Goal: Book appointment/travel/reservation

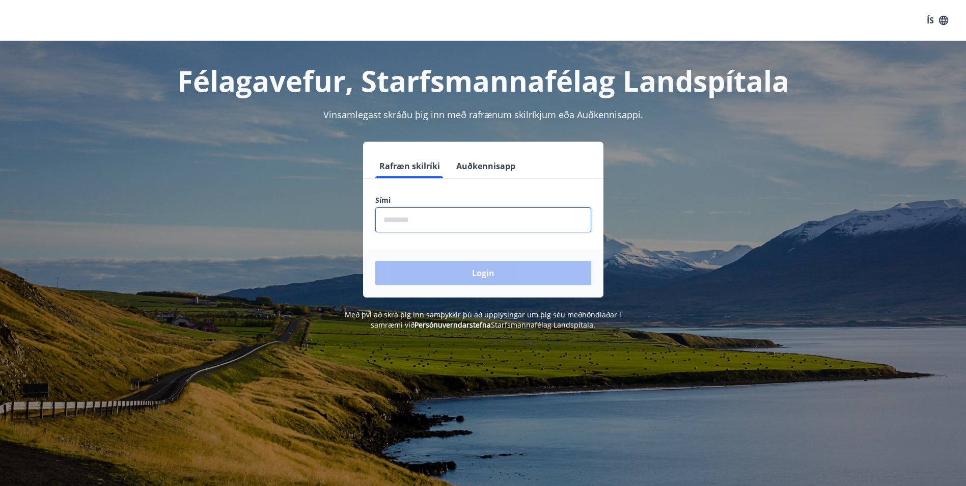
click at [427, 222] on input "phone" at bounding box center [483, 219] width 216 height 25
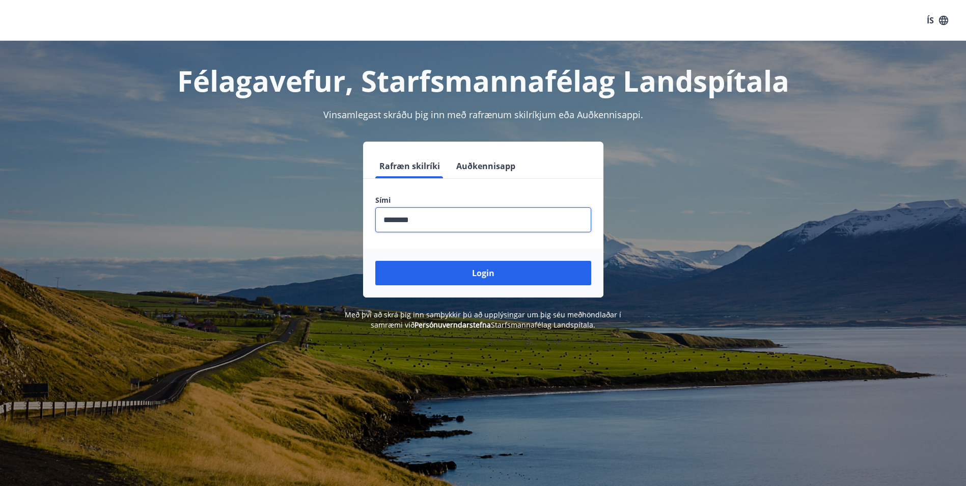
type input "********"
click at [375, 261] on button "Login" at bounding box center [483, 273] width 216 height 24
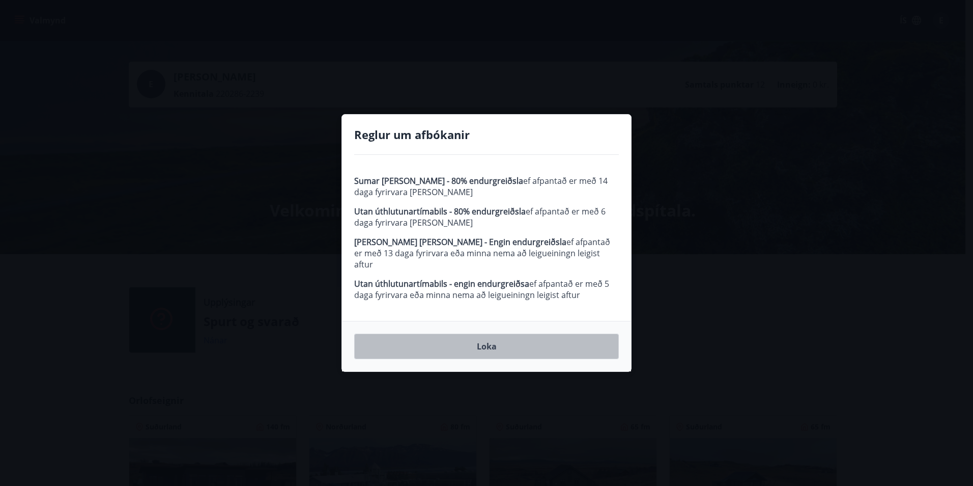
click at [493, 343] on button "Loka" at bounding box center [486, 345] width 265 height 25
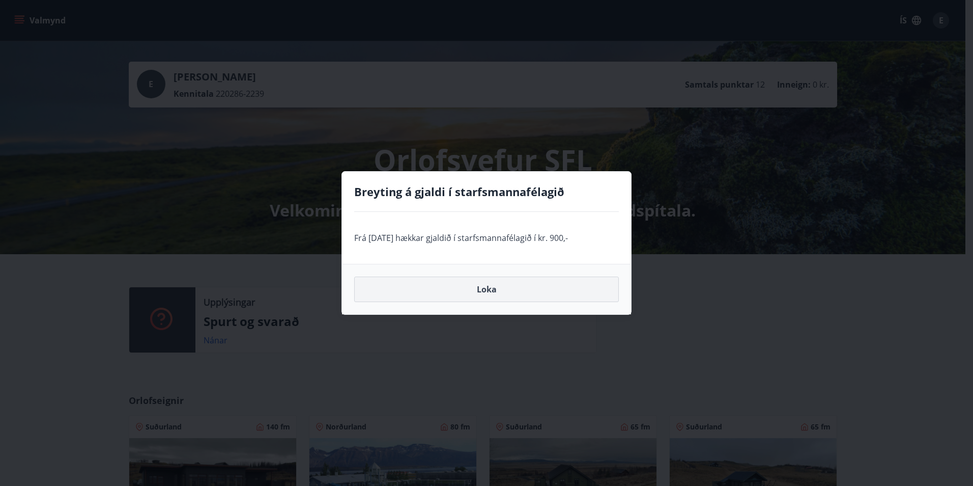
click at [474, 290] on button "Loka" at bounding box center [486, 288] width 265 height 25
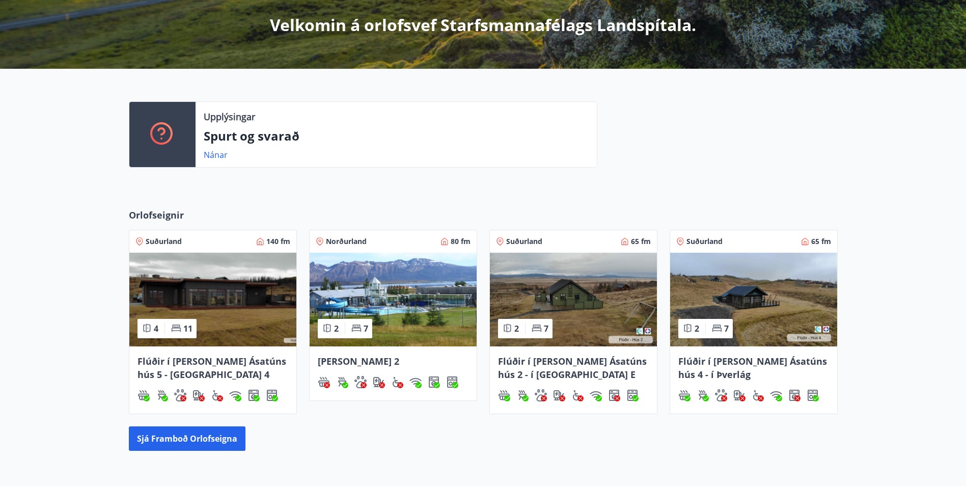
scroll to position [204, 0]
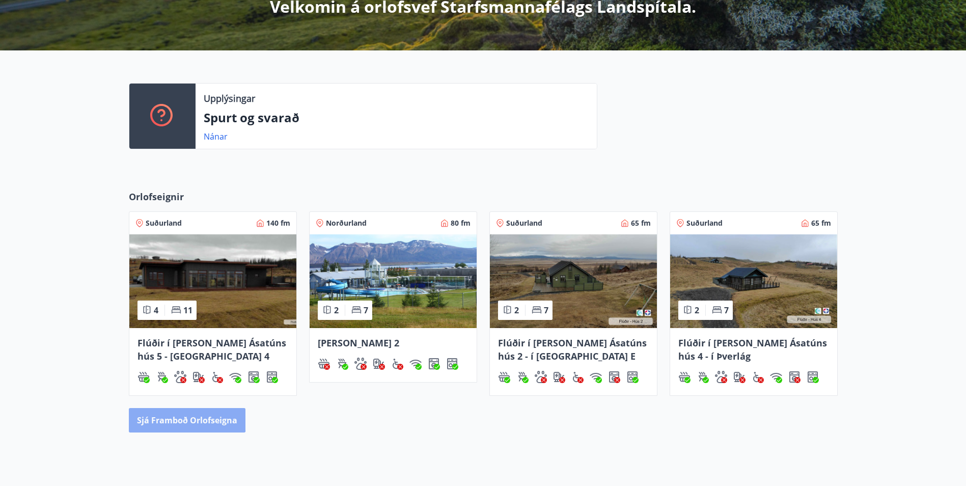
click at [167, 417] on button "Sjá framboð orlofseigna" at bounding box center [187, 420] width 117 height 24
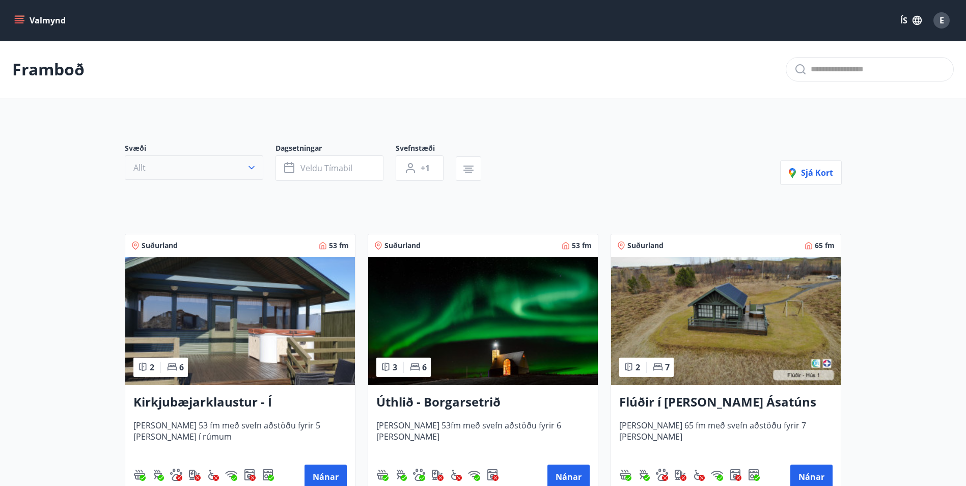
click at [247, 165] on icon "button" at bounding box center [251, 167] width 10 height 10
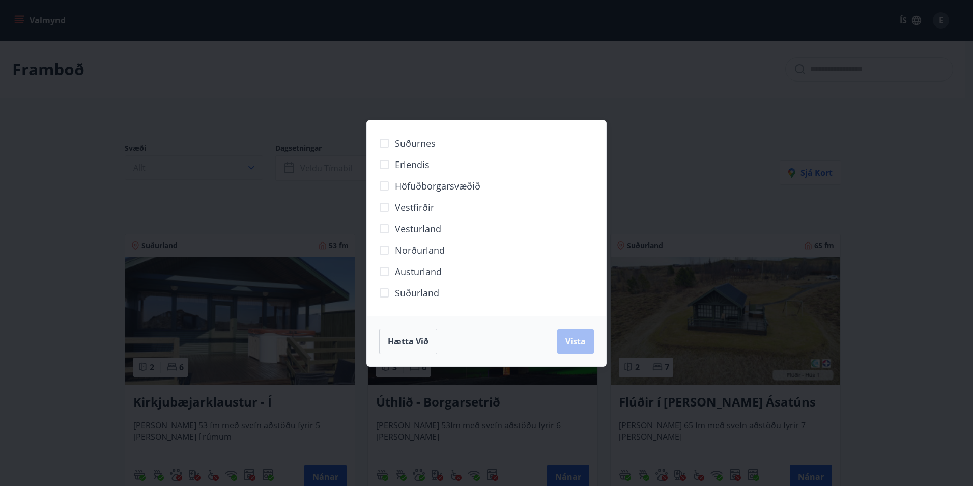
click at [247, 165] on div "Suðurnes Erlendis Höfuðborgarsvæðið [GEOGRAPHIC_DATA] [GEOGRAPHIC_DATA] [GEOGRA…" at bounding box center [486, 243] width 973 height 486
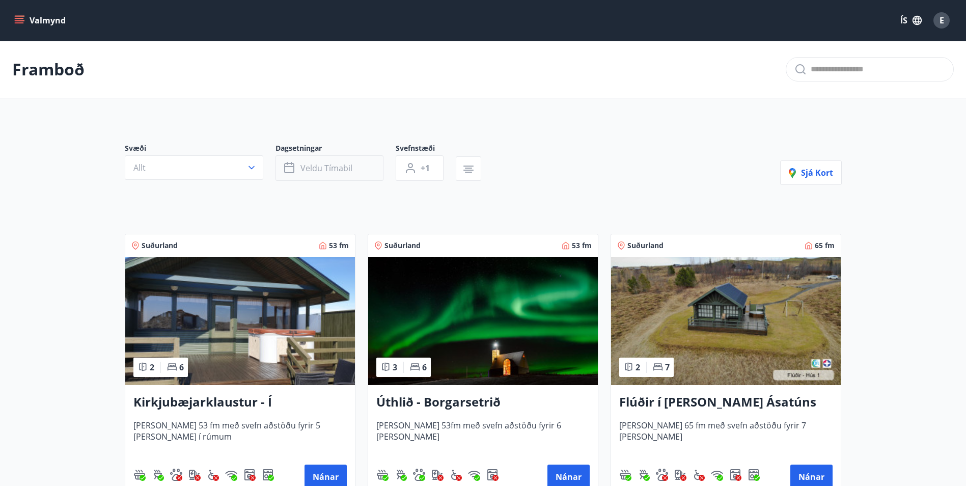
click at [324, 163] on span "Veldu tímabil" at bounding box center [326, 167] width 52 height 11
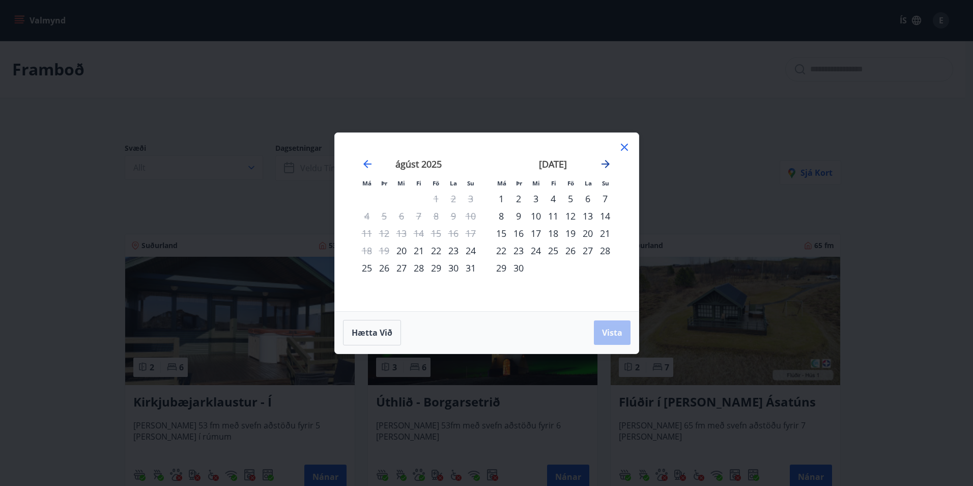
click at [602, 161] on icon "Move forward to switch to the next month." at bounding box center [606, 164] width 12 height 12
click at [567, 250] on div "24" at bounding box center [570, 250] width 17 height 17
click at [519, 268] on div "28" at bounding box center [518, 267] width 17 height 17
click at [607, 333] on span "Vista" at bounding box center [612, 332] width 20 height 11
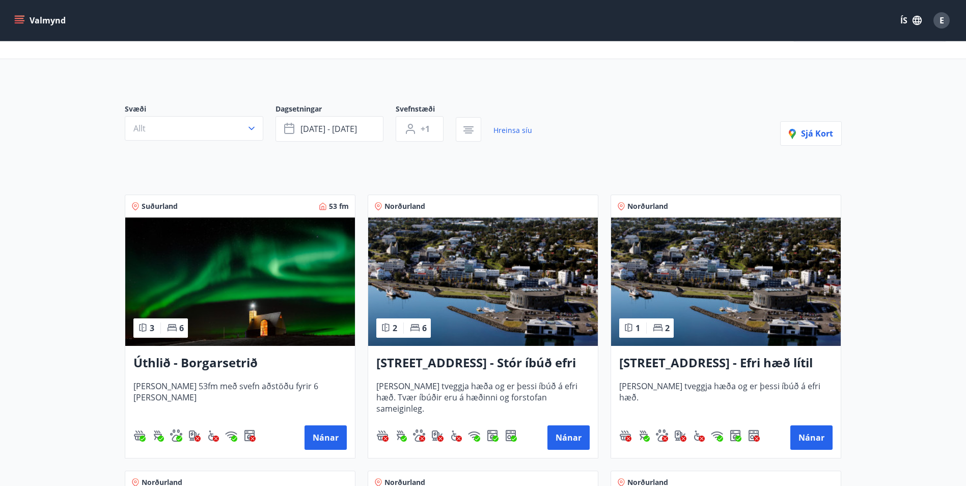
scroll to position [51, 0]
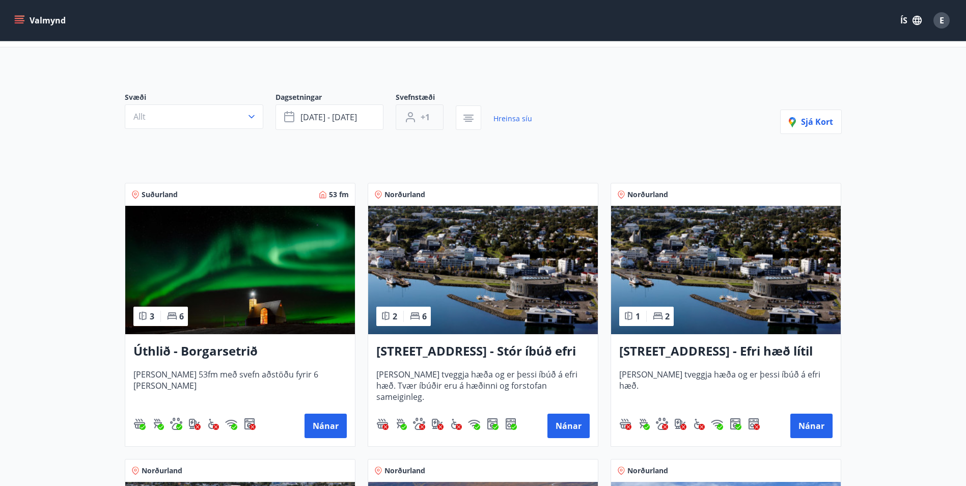
click at [428, 120] on span "+1" at bounding box center [424, 116] width 9 height 11
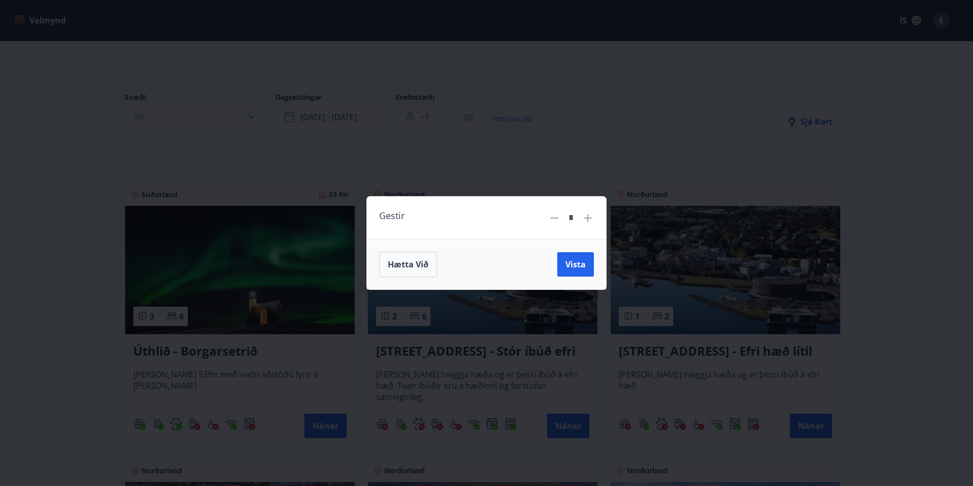
click at [585, 214] on icon at bounding box center [588, 218] width 12 height 12
click at [571, 264] on span "Vista" at bounding box center [576, 264] width 20 height 11
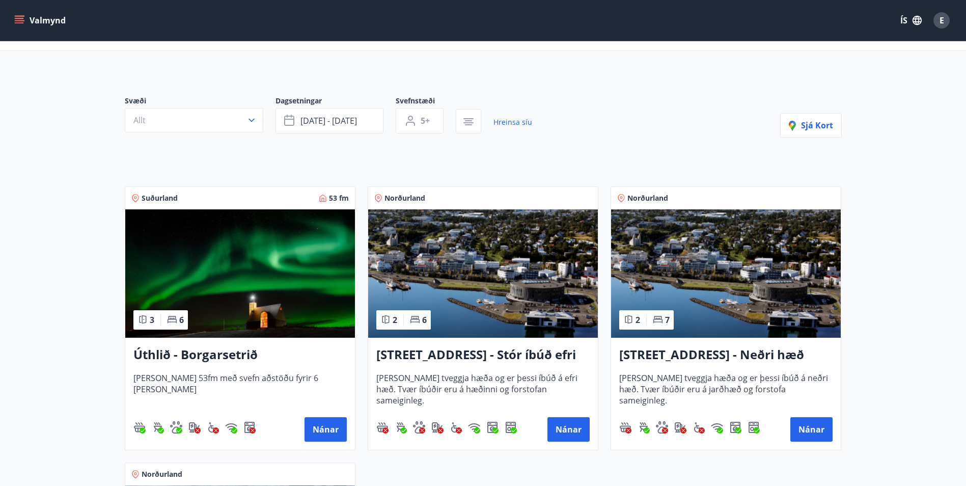
scroll to position [15, 0]
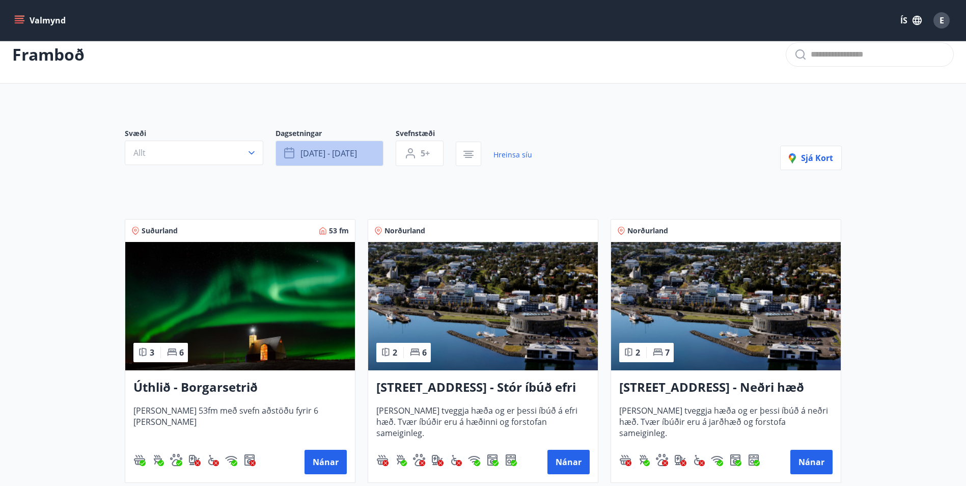
click at [341, 155] on span "[DATE] - [DATE]" at bounding box center [328, 153] width 57 height 11
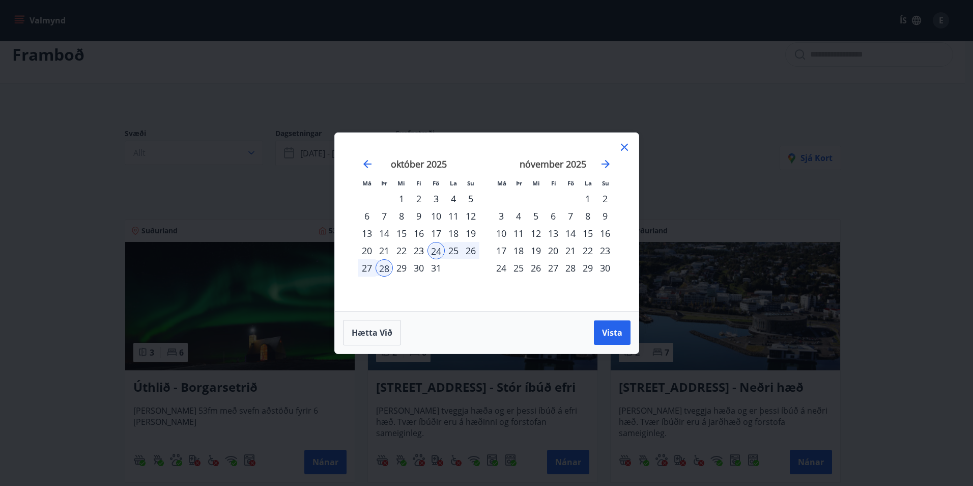
click at [451, 250] on div "25" at bounding box center [453, 250] width 17 height 17
click at [612, 329] on span "Vista" at bounding box center [612, 332] width 20 height 11
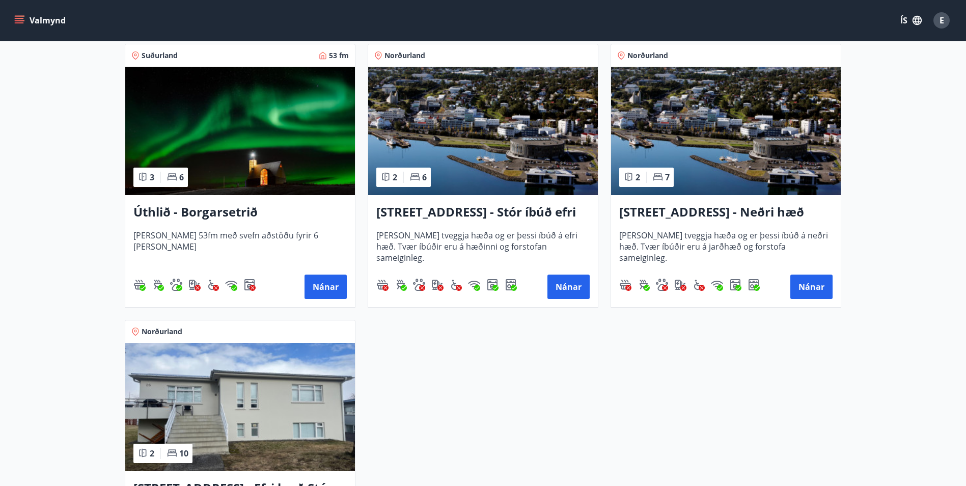
scroll to position [15, 0]
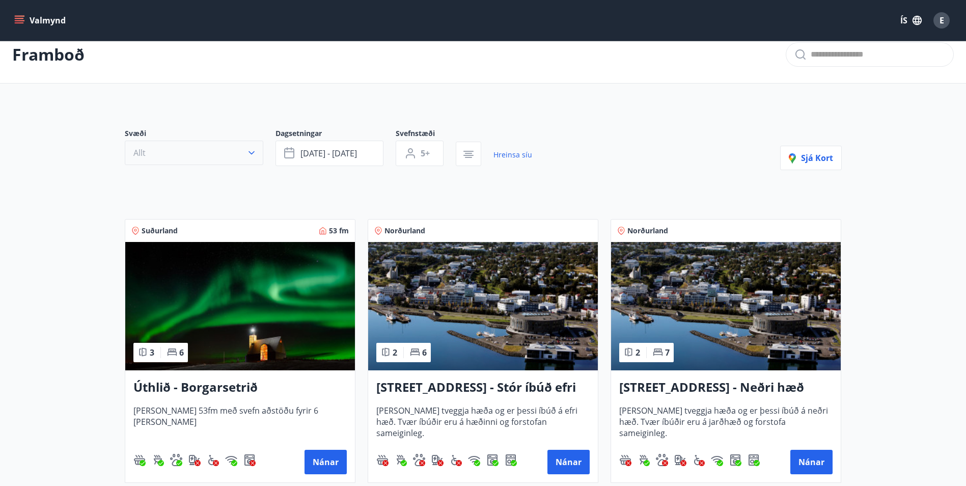
click at [231, 153] on button "Allt" at bounding box center [194, 152] width 138 height 24
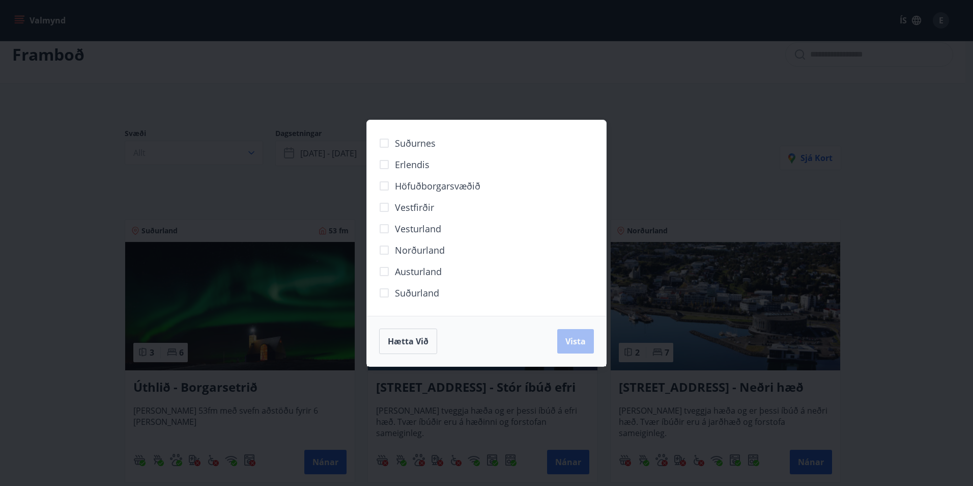
click at [569, 342] on div "Hætta við Vista" at bounding box center [486, 340] width 215 height 25
click at [403, 345] on span "Hætta við" at bounding box center [408, 340] width 41 height 11
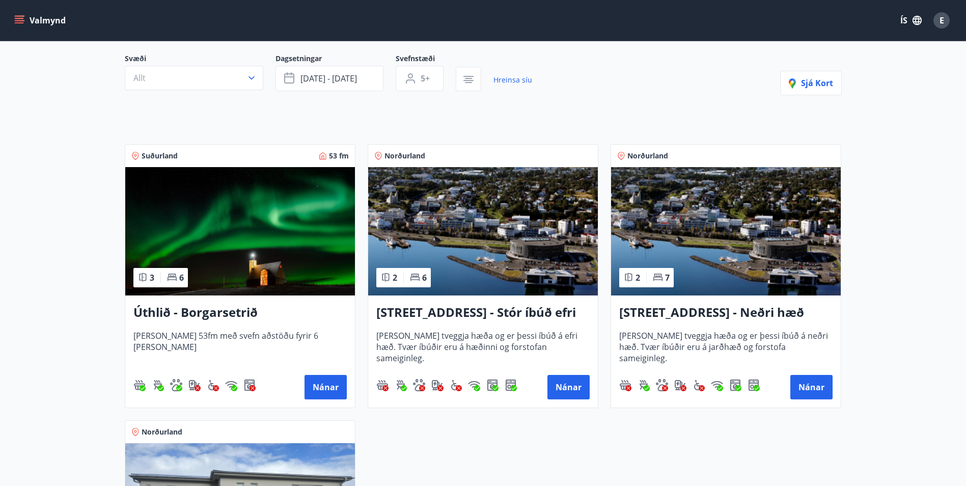
scroll to position [0, 0]
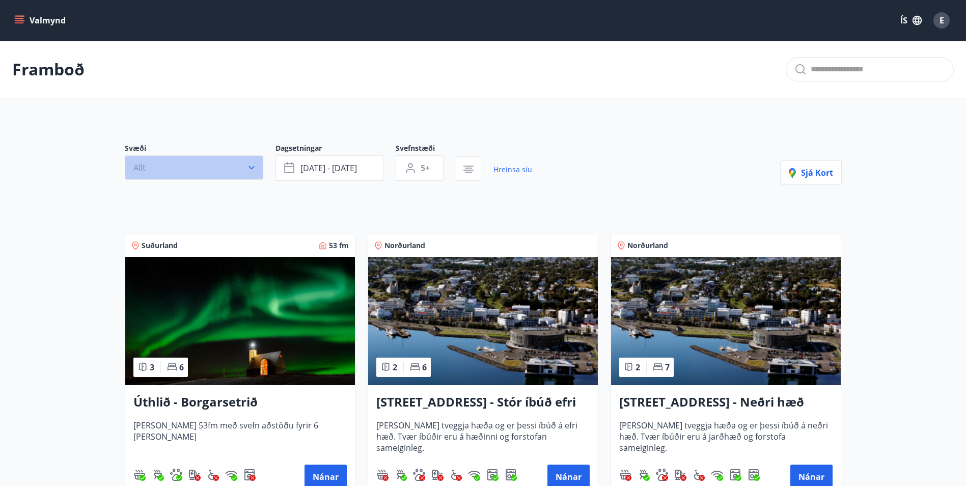
click at [200, 164] on button "Allt" at bounding box center [194, 167] width 138 height 24
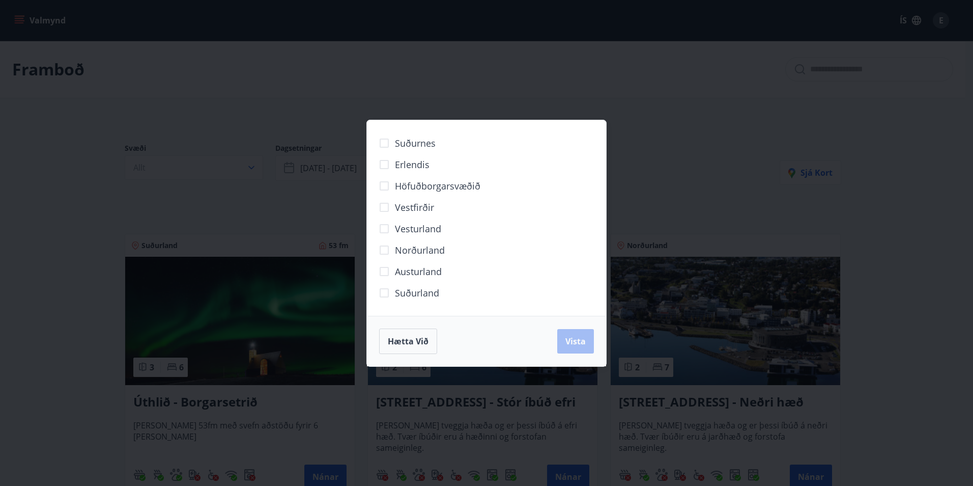
click at [10, 225] on div "Suðurnes Erlendis Höfuðborgarsvæðið [GEOGRAPHIC_DATA] [GEOGRAPHIC_DATA] [GEOGRA…" at bounding box center [486, 243] width 973 height 486
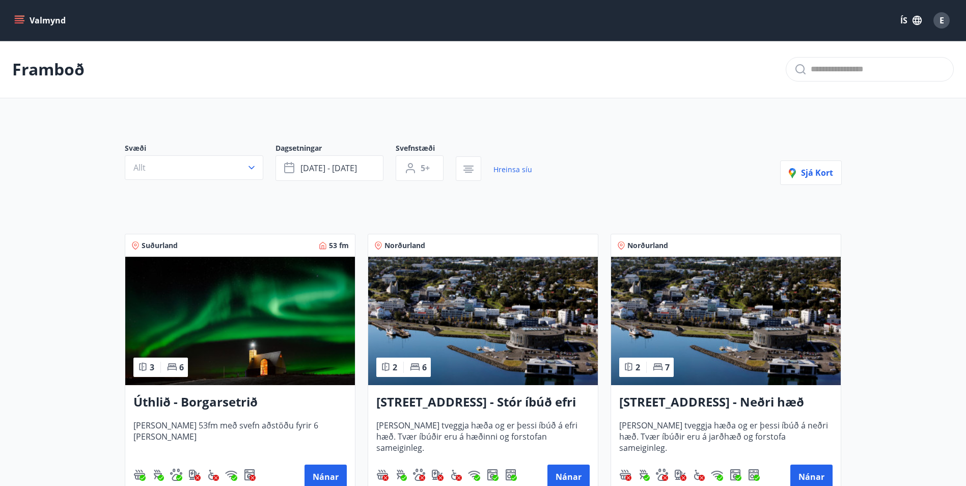
click at [15, 16] on icon "menu" at bounding box center [20, 16] width 11 height 1
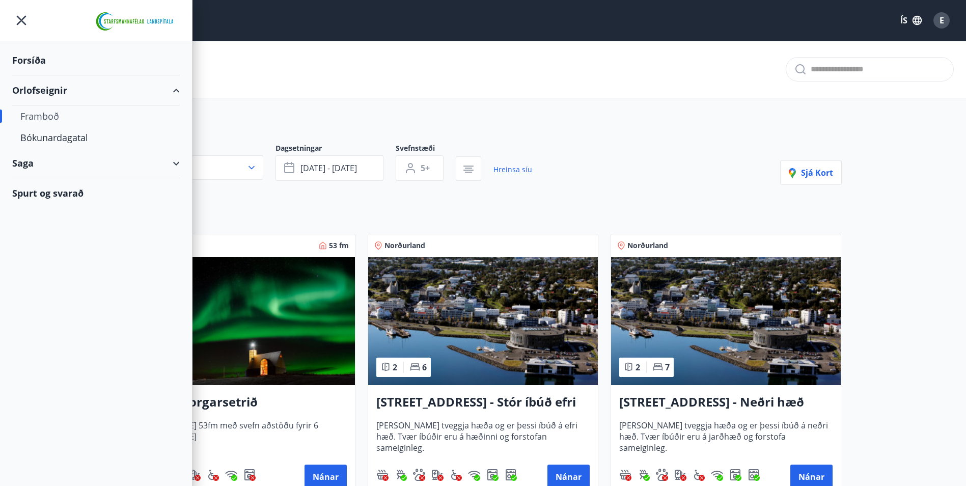
click at [53, 102] on div "Orlofseignir" at bounding box center [95, 90] width 167 height 30
type input "*"
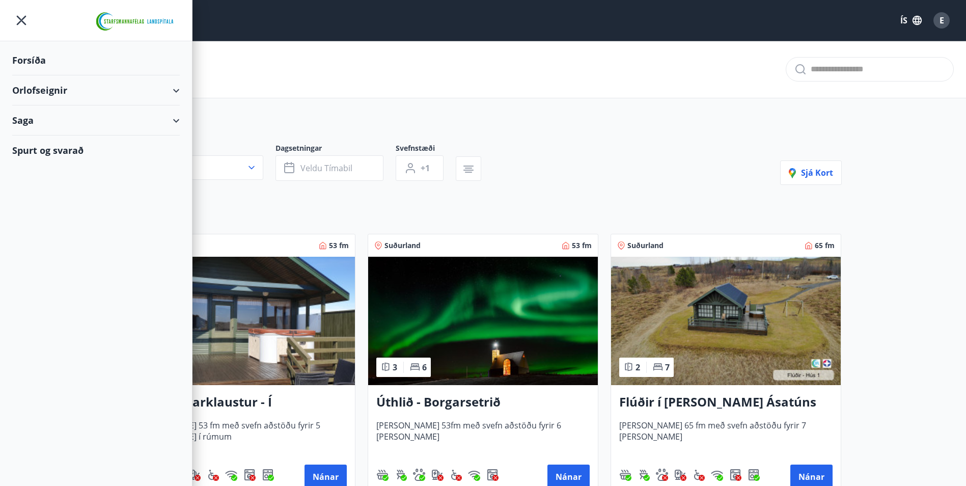
click at [177, 95] on div "Orlofseignir" at bounding box center [95, 90] width 167 height 30
click at [44, 119] on div "Framboð" at bounding box center [95, 115] width 151 height 21
click at [41, 134] on div "Bókunardagatal" at bounding box center [95, 137] width 151 height 21
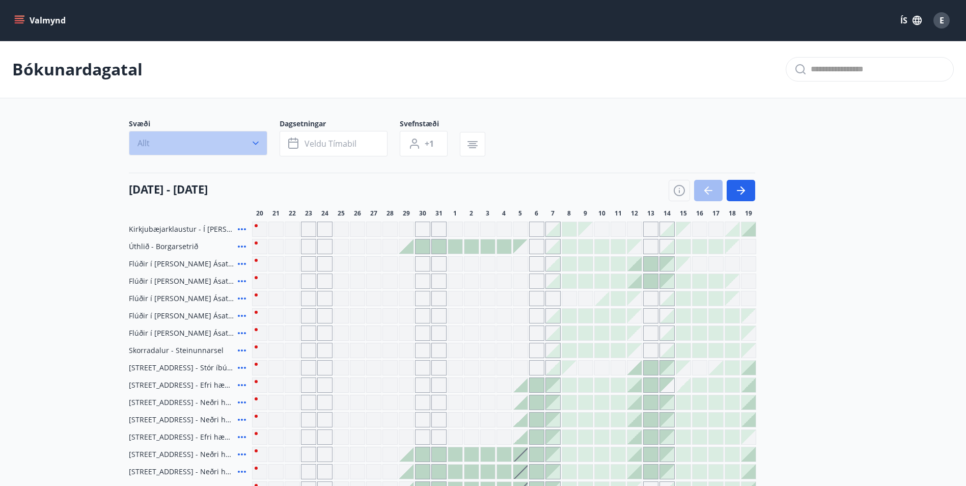
click at [252, 148] on icon "button" at bounding box center [255, 143] width 10 height 10
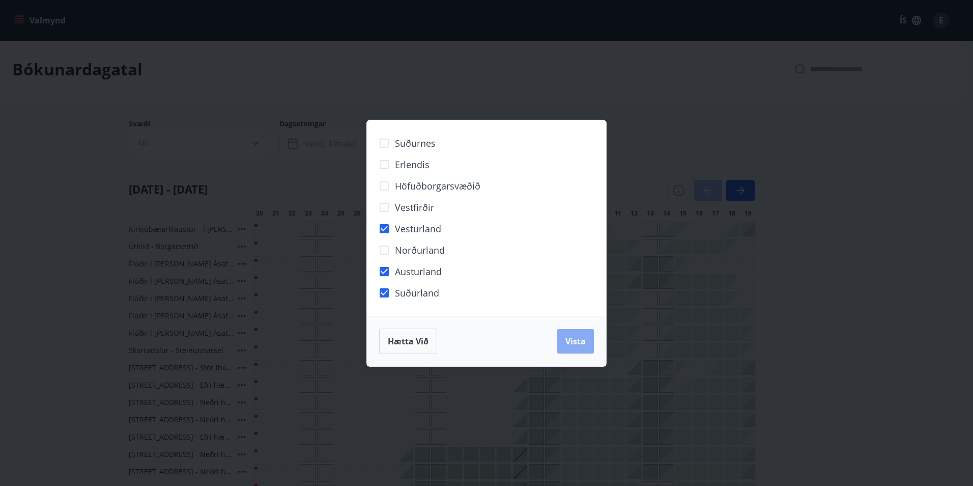
click at [575, 341] on span "Vista" at bounding box center [576, 340] width 20 height 11
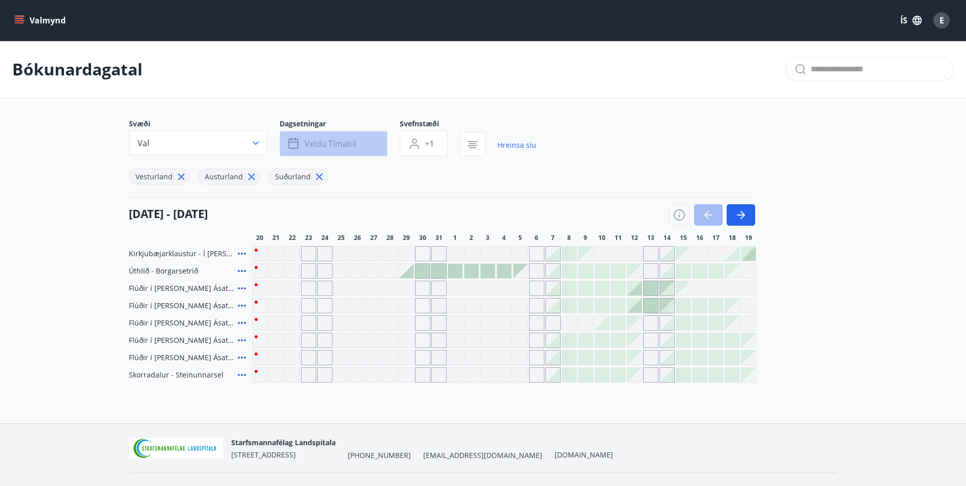
click at [327, 144] on span "Veldu tímabil" at bounding box center [330, 143] width 52 height 11
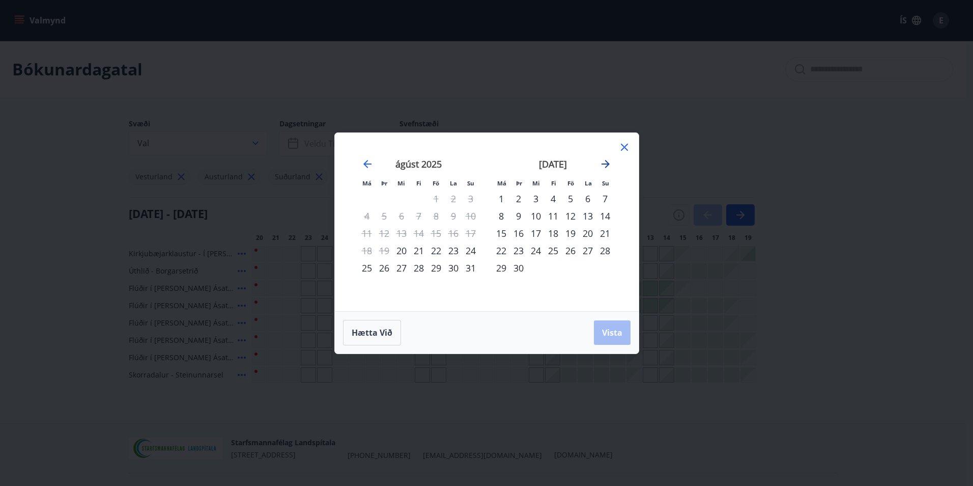
click at [610, 164] on icon "Move forward to switch to the next month." at bounding box center [606, 164] width 12 height 12
click at [570, 247] on div "24" at bounding box center [570, 250] width 17 height 17
click at [522, 271] on div "28" at bounding box center [518, 267] width 17 height 17
drag, startPoint x: 612, startPoint y: 332, endPoint x: 335, endPoint y: 247, distance: 289.7
click at [613, 332] on span "Vista" at bounding box center [612, 332] width 20 height 11
